Goal: Check status: Check status

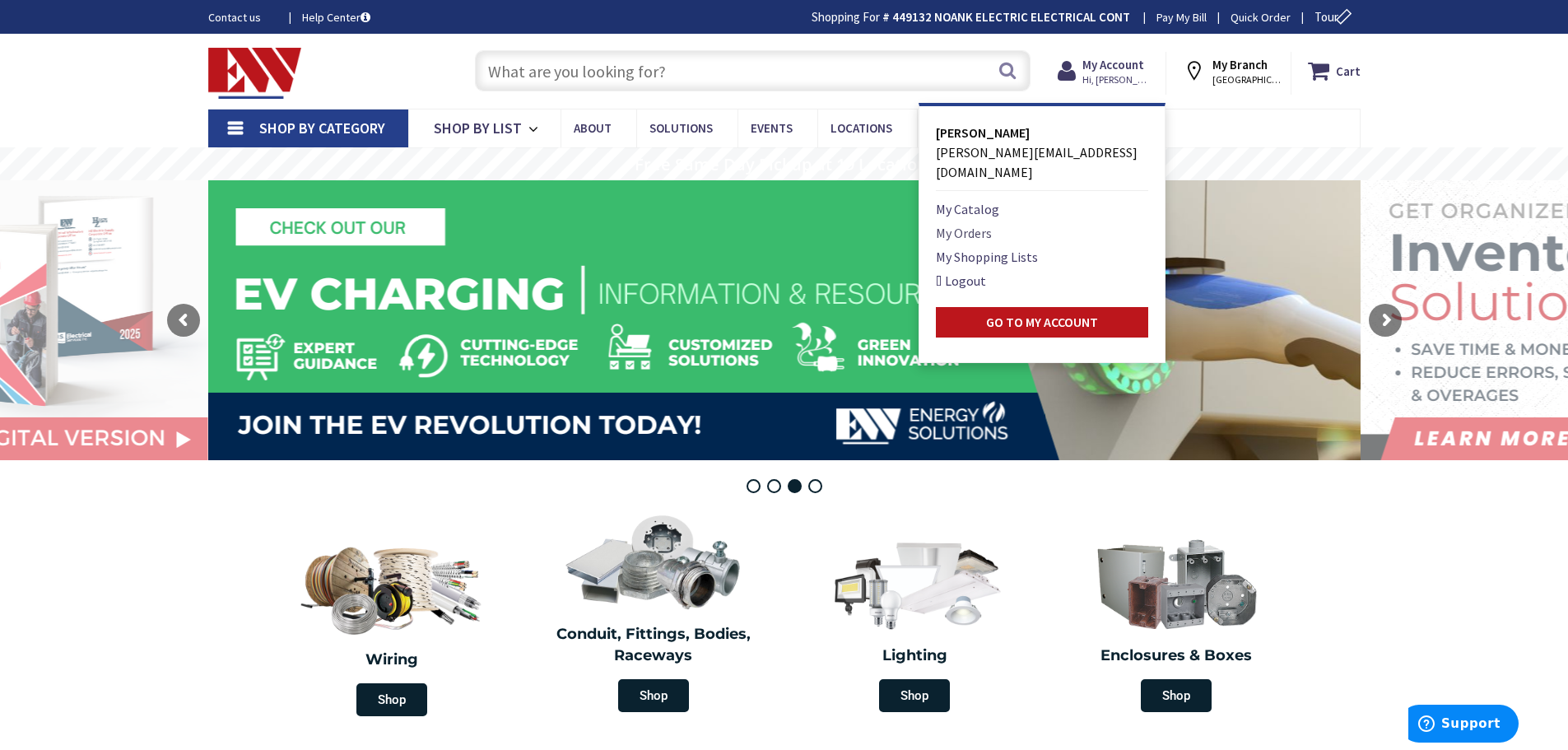
click at [979, 223] on link "My Orders" at bounding box center [964, 233] width 56 height 20
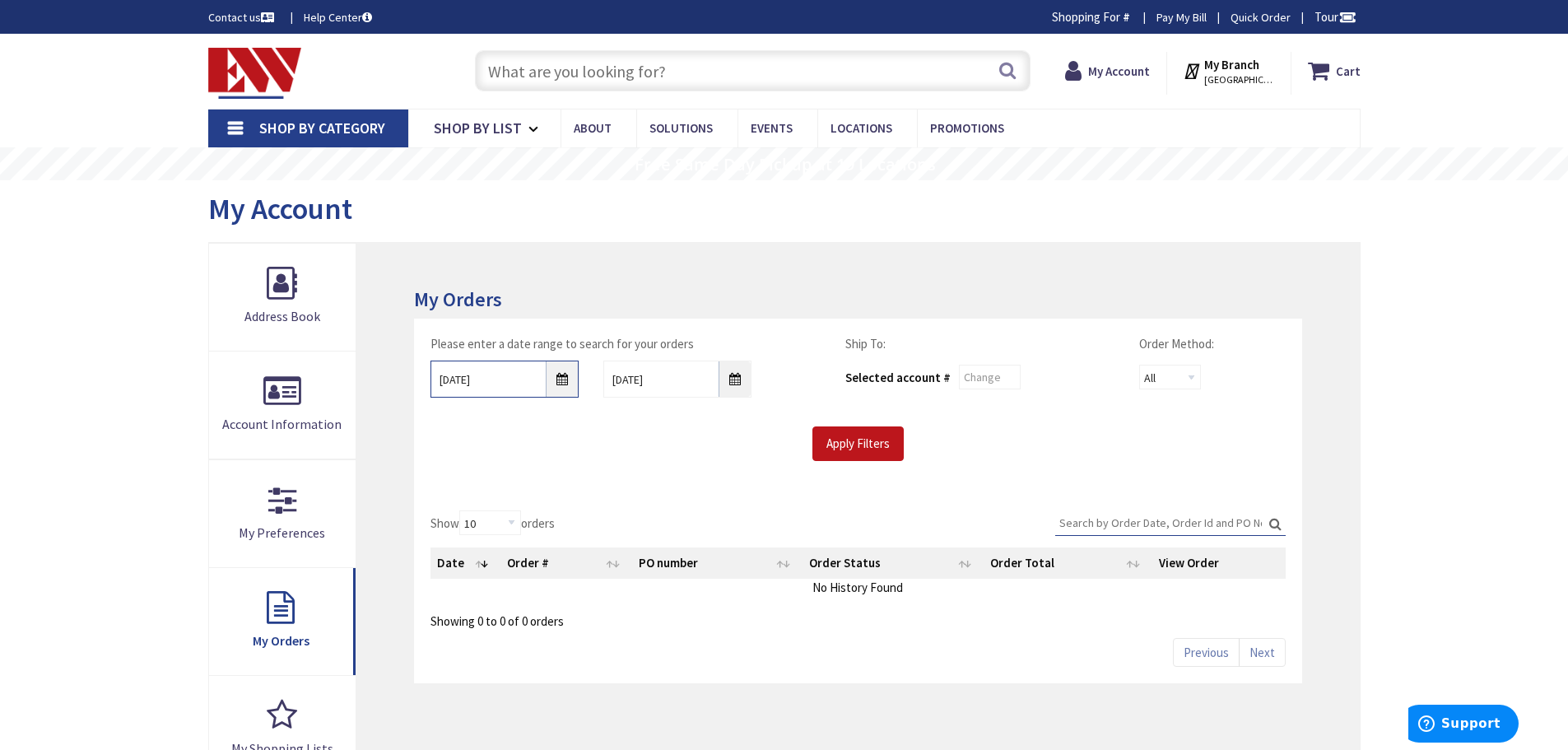
click at [566, 378] on input "[DATE]" at bounding box center [504, 379] width 148 height 37
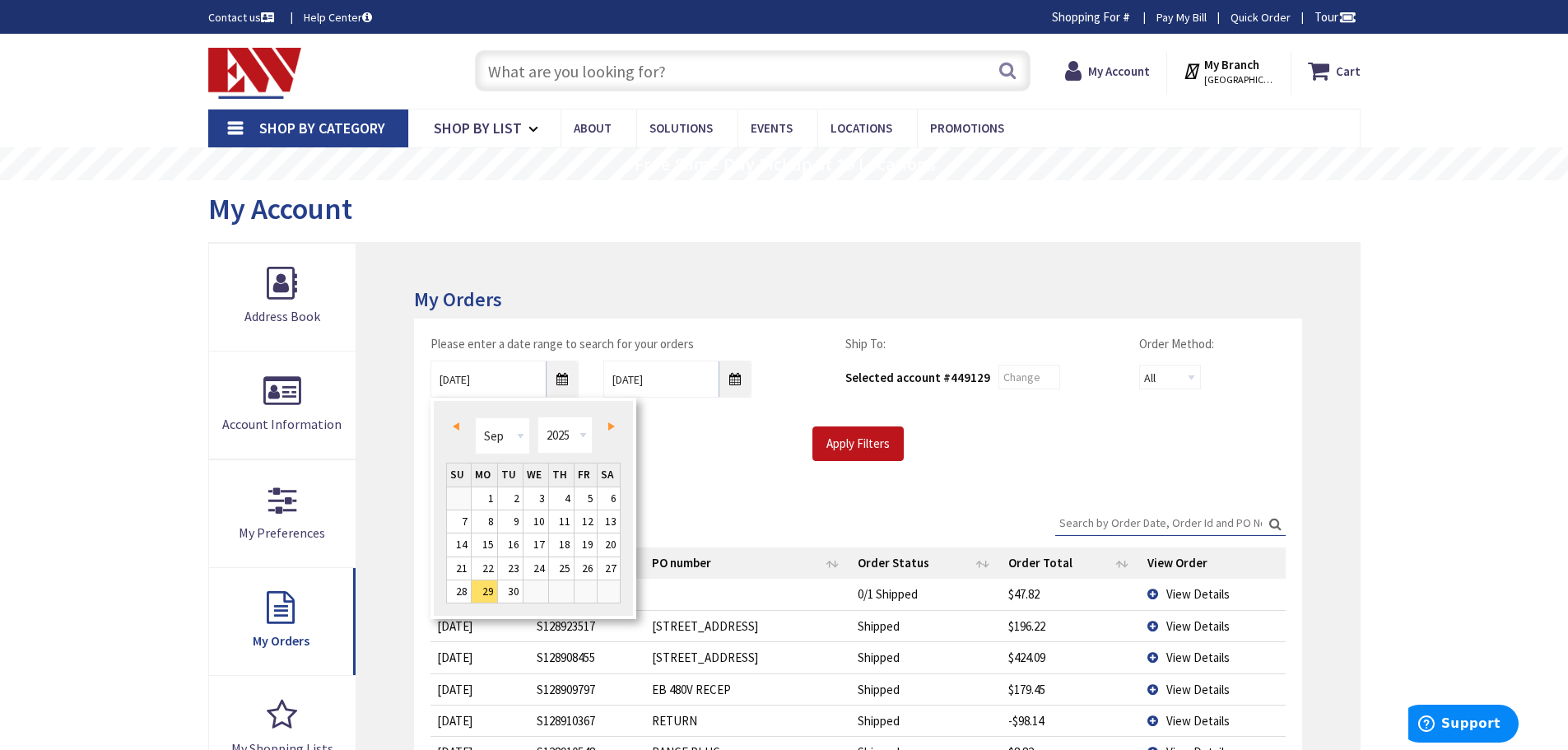
click at [453, 417] on link "Prev" at bounding box center [459, 426] width 22 height 22
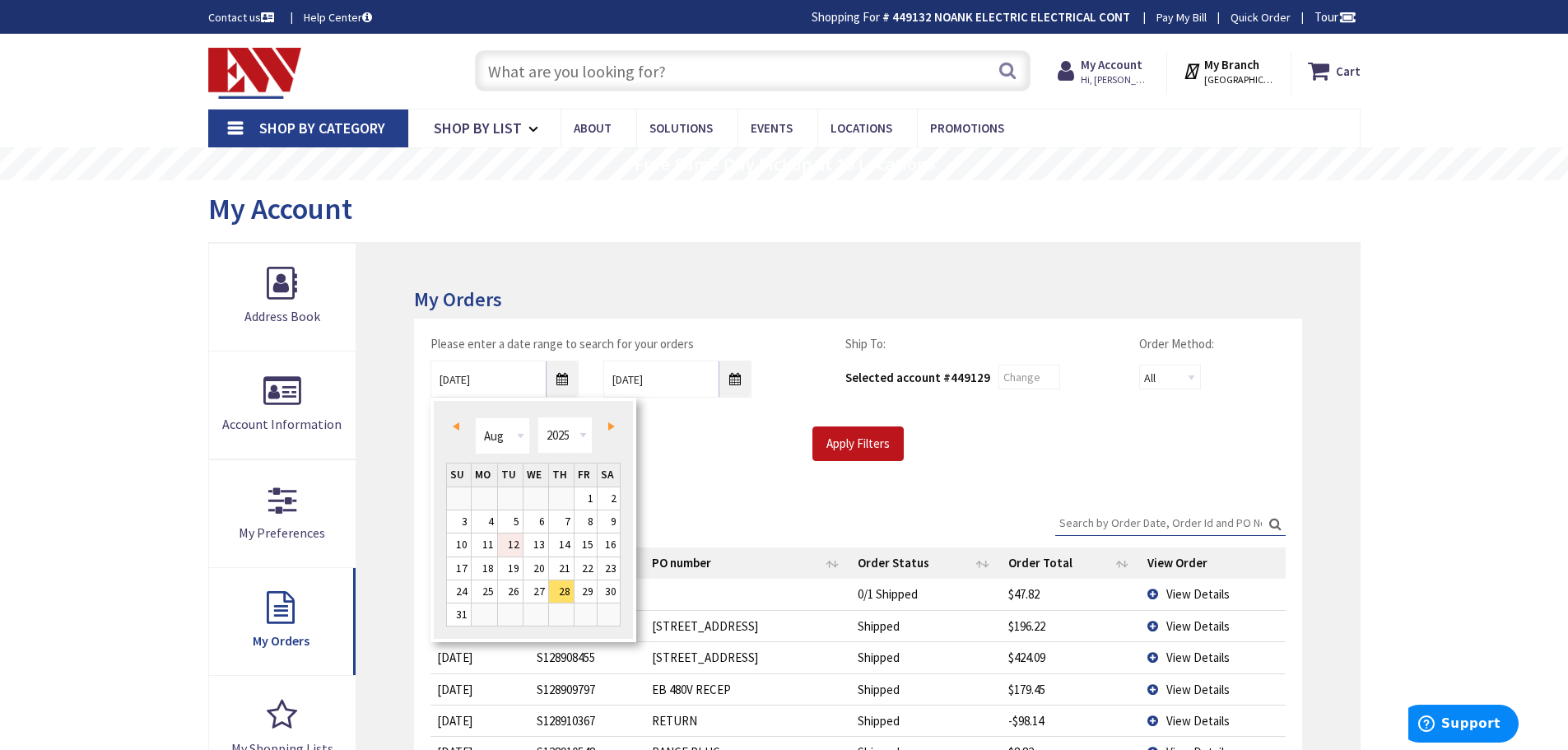
click at [515, 539] on link "12" at bounding box center [510, 544] width 25 height 22
type input "[DATE]"
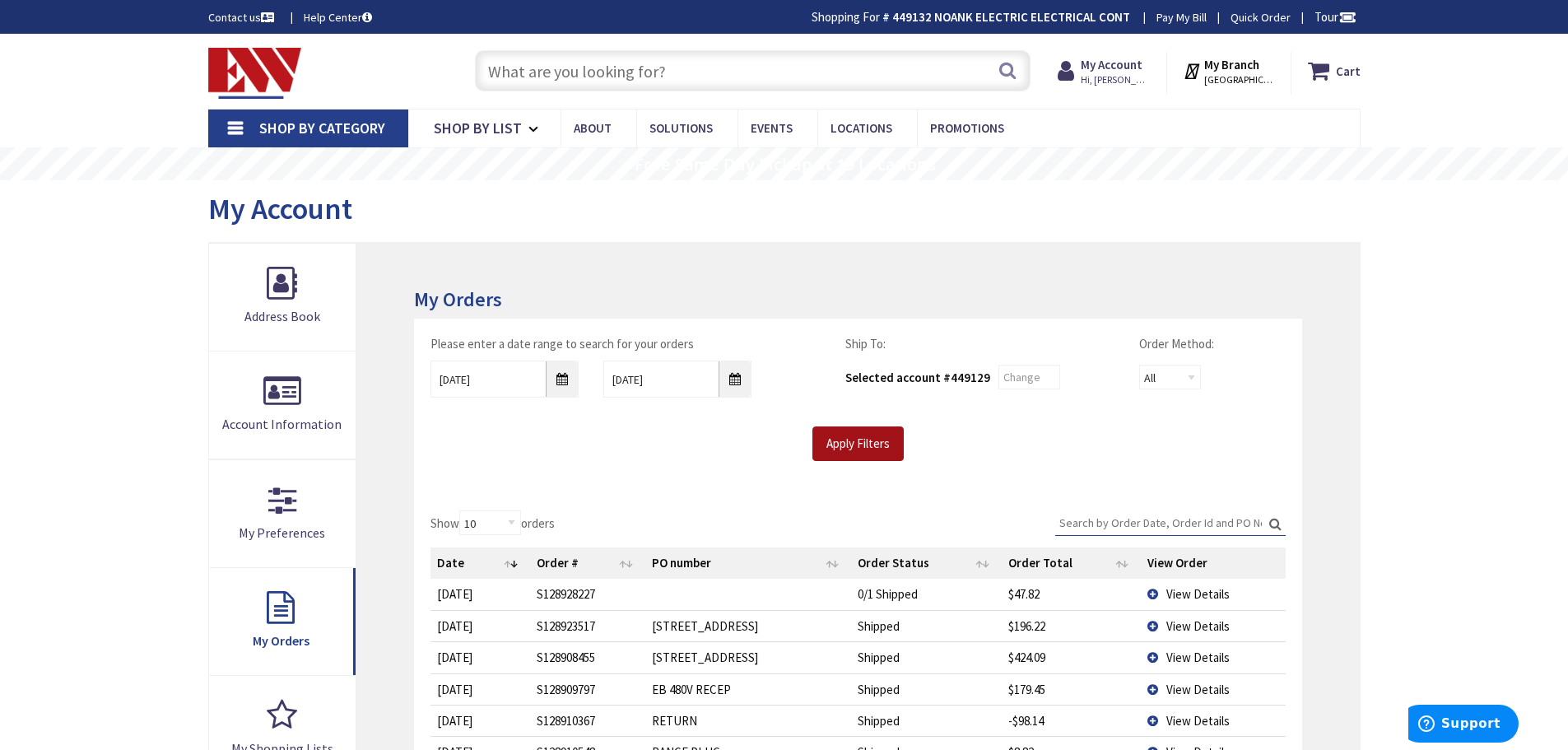
click at [836, 442] on input "Apply Filters" at bounding box center [858, 444] width 92 height 35
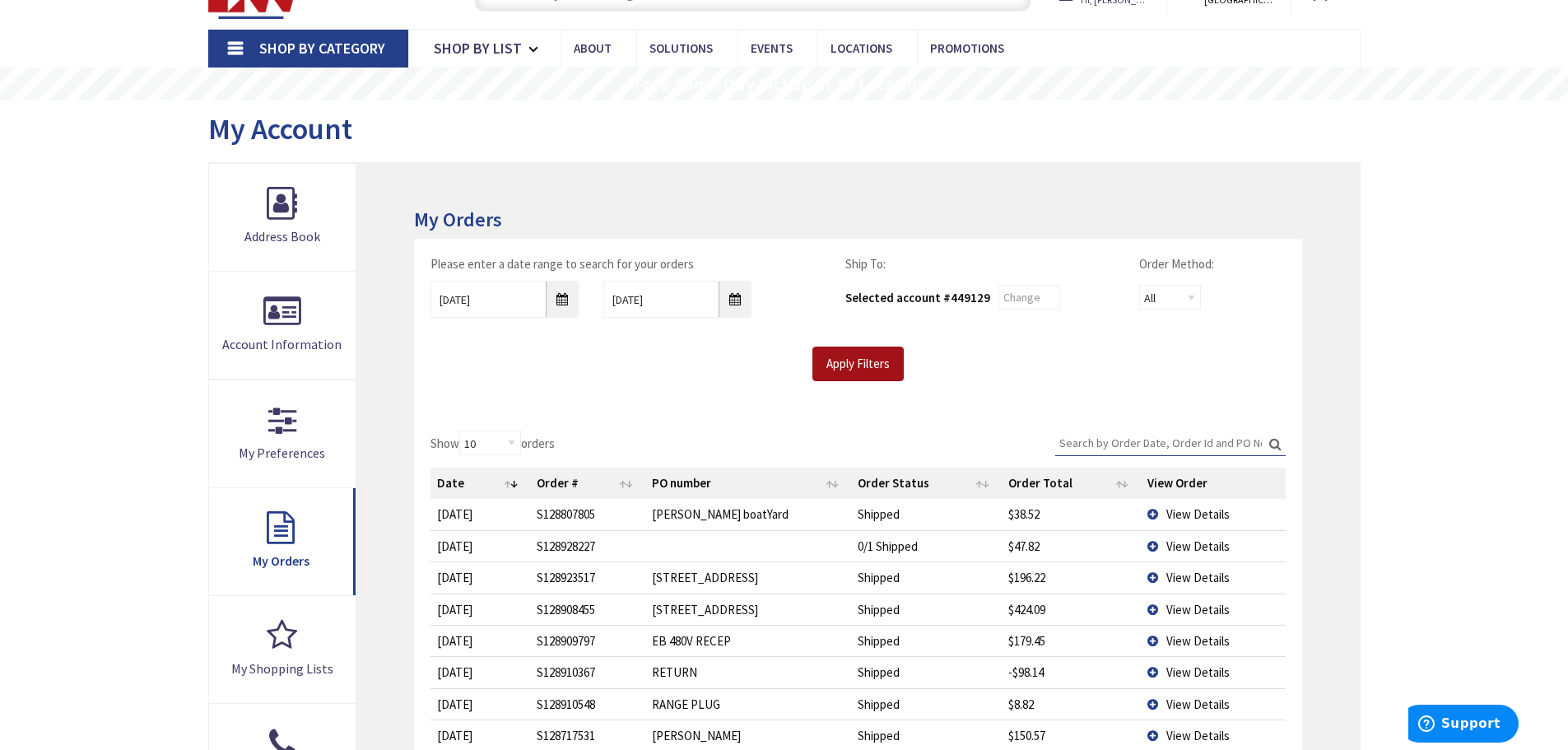
scroll to position [247, 0]
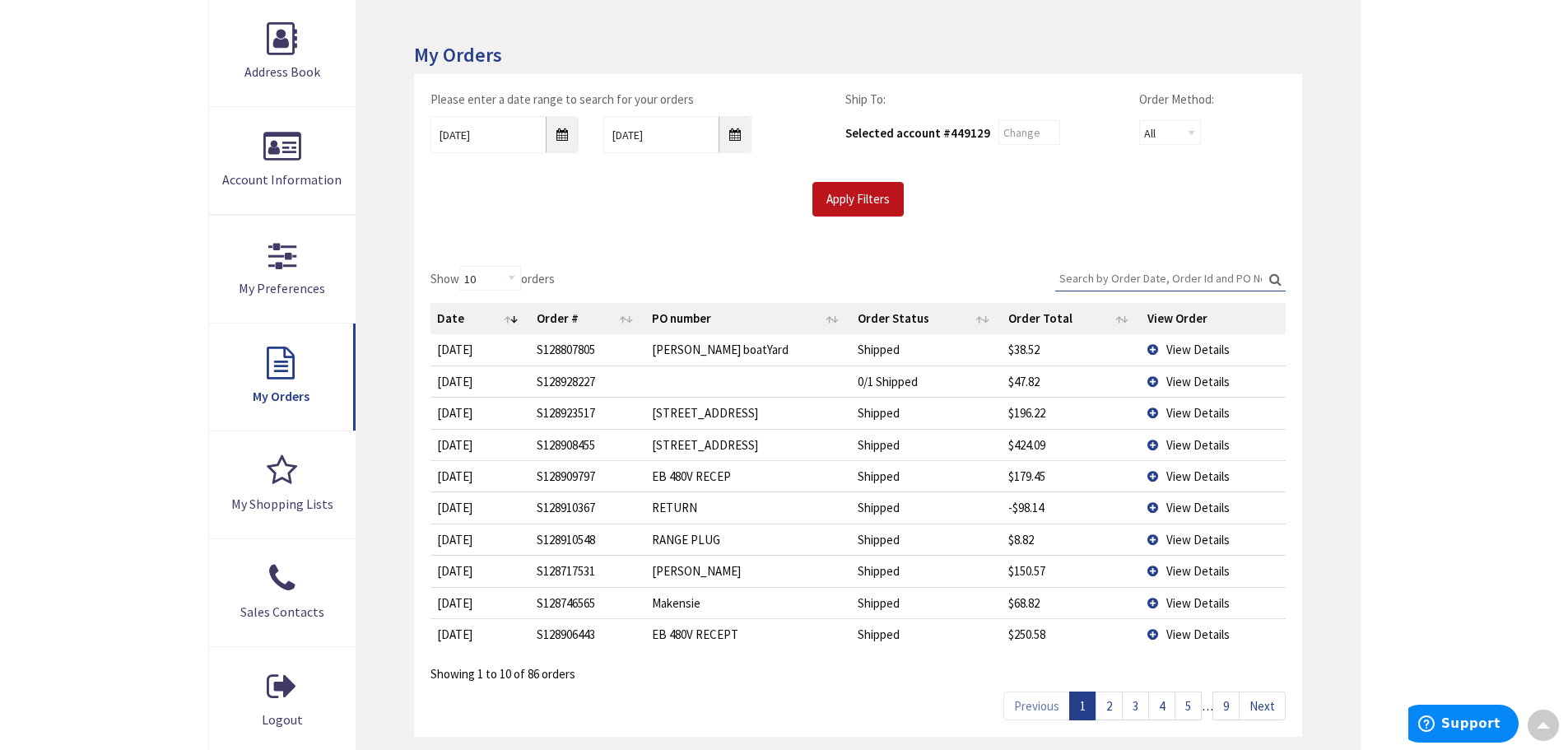
click at [1104, 709] on link "2" at bounding box center [1108, 705] width 27 height 29
click at [1134, 698] on link "3" at bounding box center [1135, 705] width 27 height 29
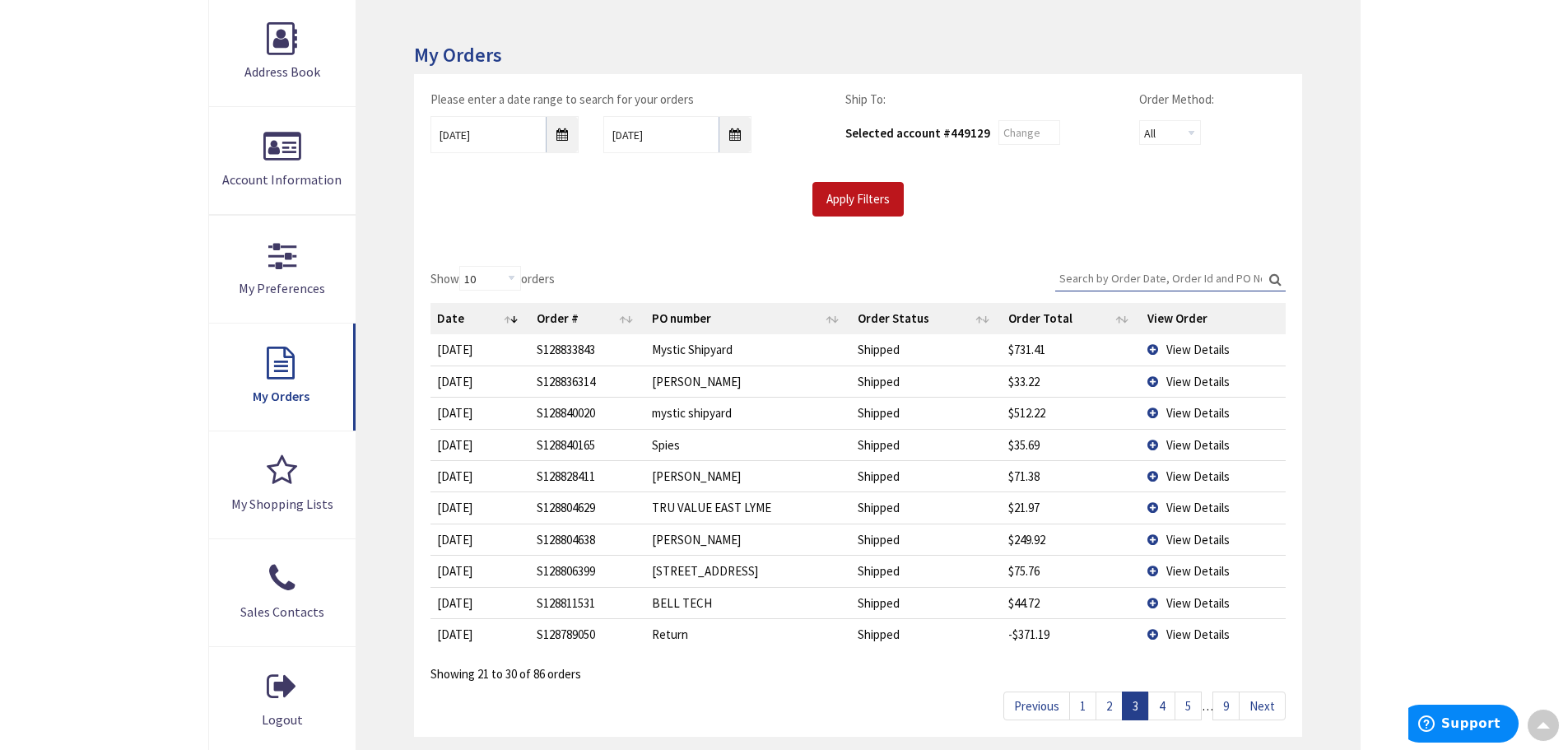
click at [1159, 709] on link "4" at bounding box center [1161, 705] width 27 height 29
click at [1188, 709] on link "5" at bounding box center [1188, 705] width 27 height 29
click at [1188, 707] on link "6" at bounding box center [1188, 705] width 27 height 29
click at [1176, 704] on link "7" at bounding box center [1173, 705] width 27 height 29
